Goal: Task Accomplishment & Management: Manage account settings

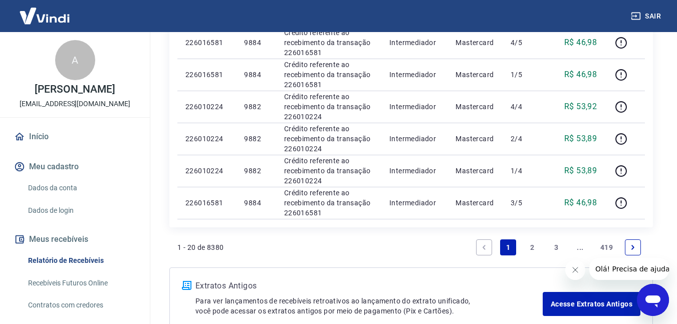
scroll to position [719, 0]
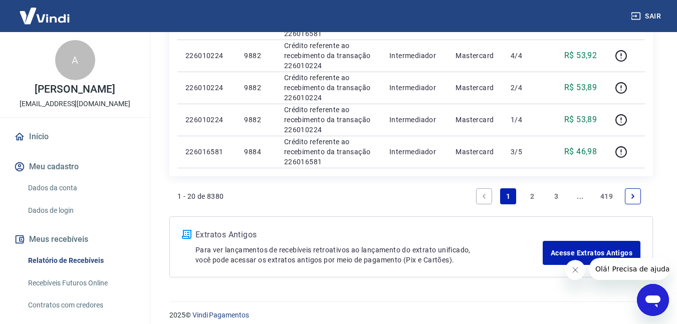
click at [531, 188] on link "2" at bounding box center [532, 196] width 16 height 16
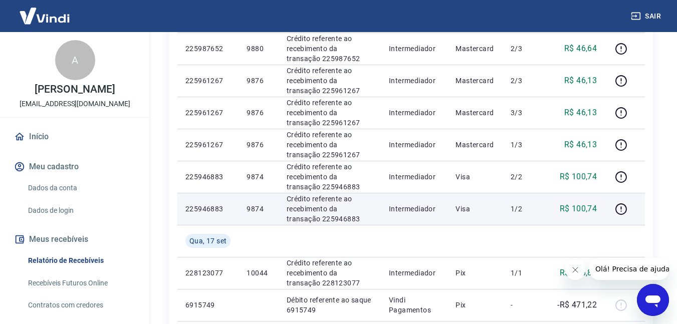
scroll to position [250, 0]
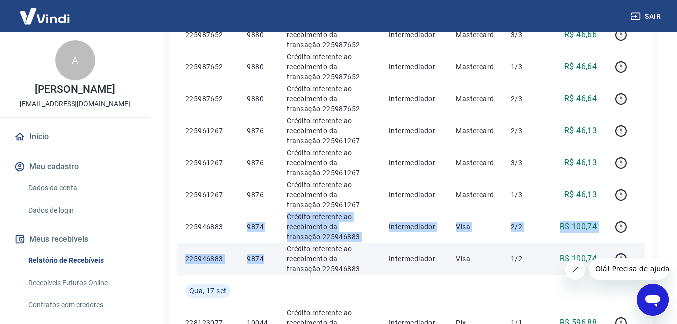
drag, startPoint x: 244, startPoint y: 222, endPoint x: 265, endPoint y: 261, distance: 43.3
click at [265, 261] on tbody "[DATE] 226010224 9882 Crédito referente ao recebimento da transação 226010224 I…" at bounding box center [410, 306] width 467 height 705
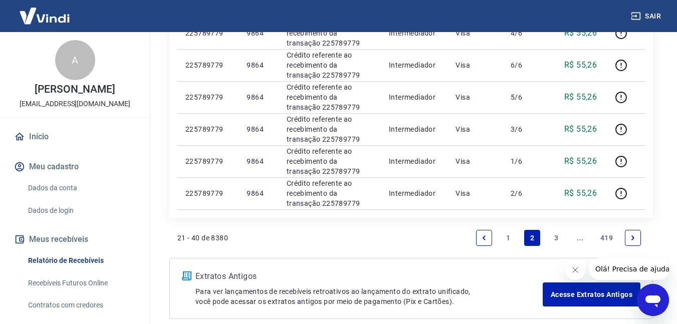
scroll to position [701, 0]
click at [509, 236] on link "1" at bounding box center [508, 237] width 16 height 16
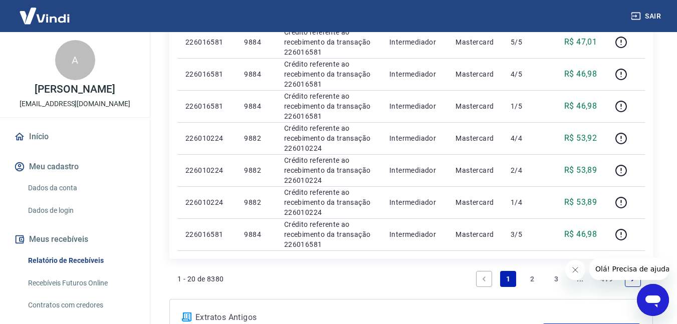
scroll to position [719, 0]
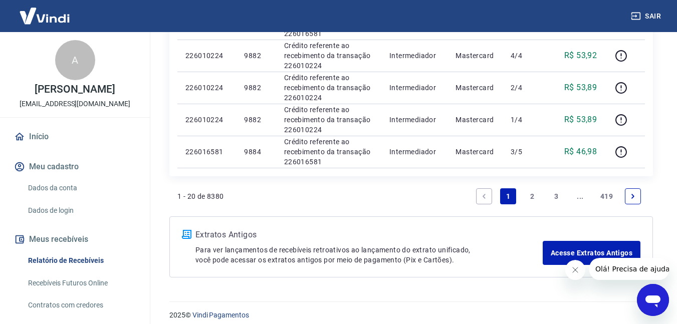
click at [539, 188] on link "2" at bounding box center [532, 196] width 16 height 16
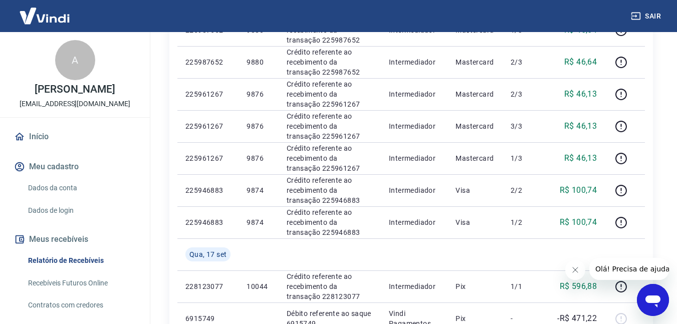
scroll to position [301, 0]
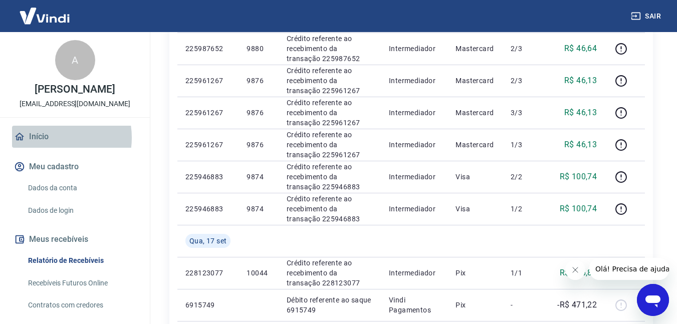
click at [47, 138] on link "Início" at bounding box center [75, 137] width 126 height 22
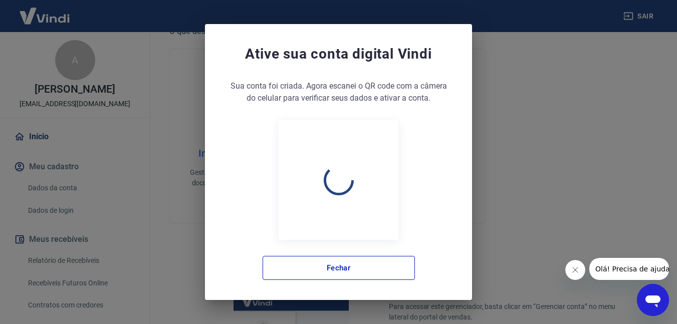
scroll to position [309, 0]
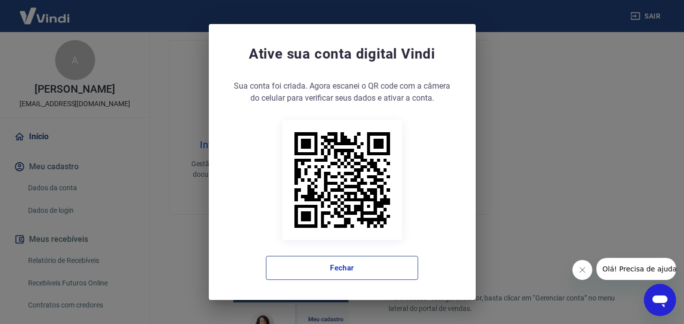
drag, startPoint x: 380, startPoint y: 256, endPoint x: 376, endPoint y: 260, distance: 5.3
click at [378, 257] on div "Sua conta foi criada. Agora clique no botão abaixo para verificar seus dados e …" at bounding box center [342, 180] width 227 height 200
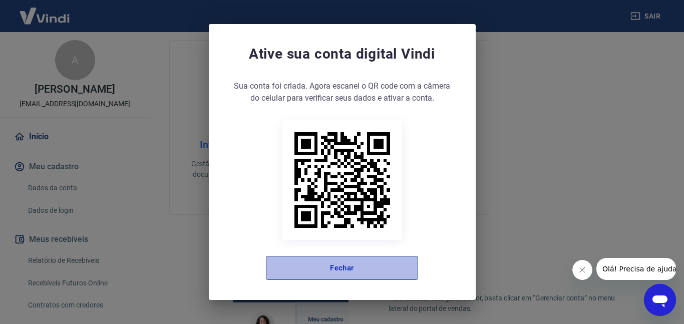
click at [376, 261] on button "Fechar" at bounding box center [342, 268] width 152 height 24
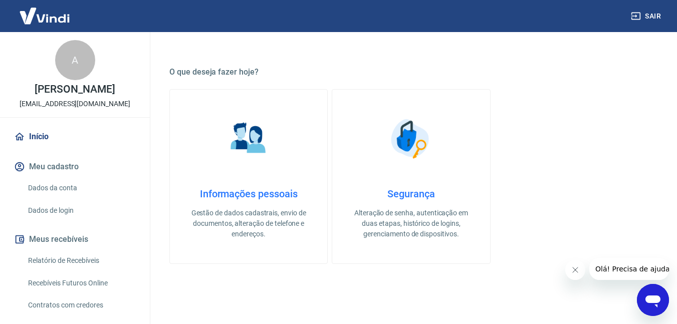
scroll to position [259, 0]
